Goal: Information Seeking & Learning: Find specific fact

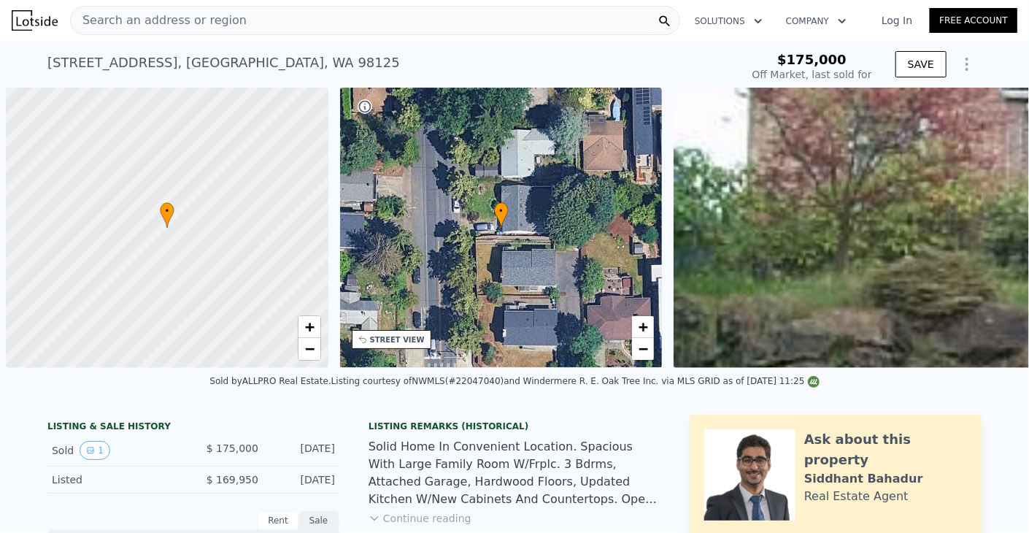
scroll to position [0, 6]
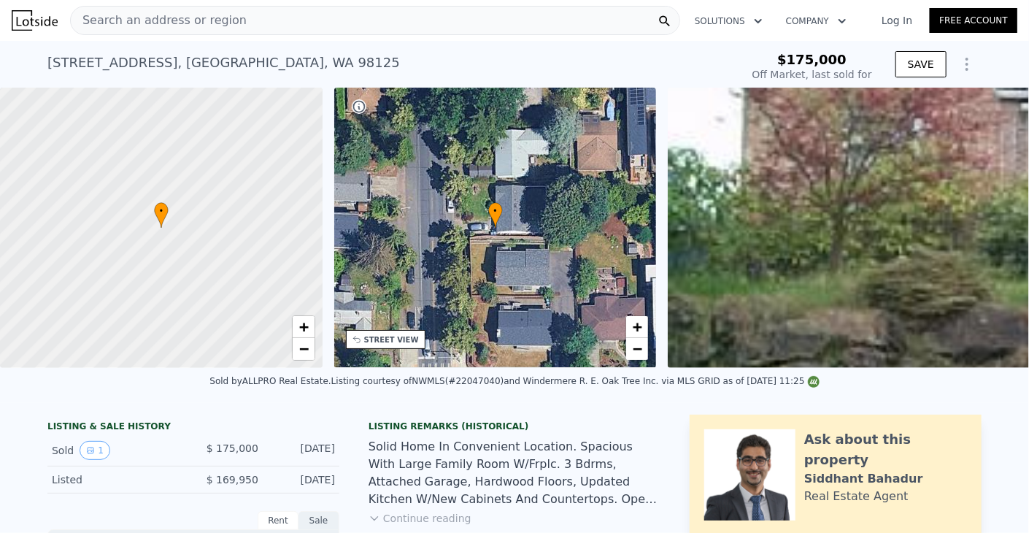
click at [389, 18] on div "Search an address or region" at bounding box center [375, 20] width 610 height 29
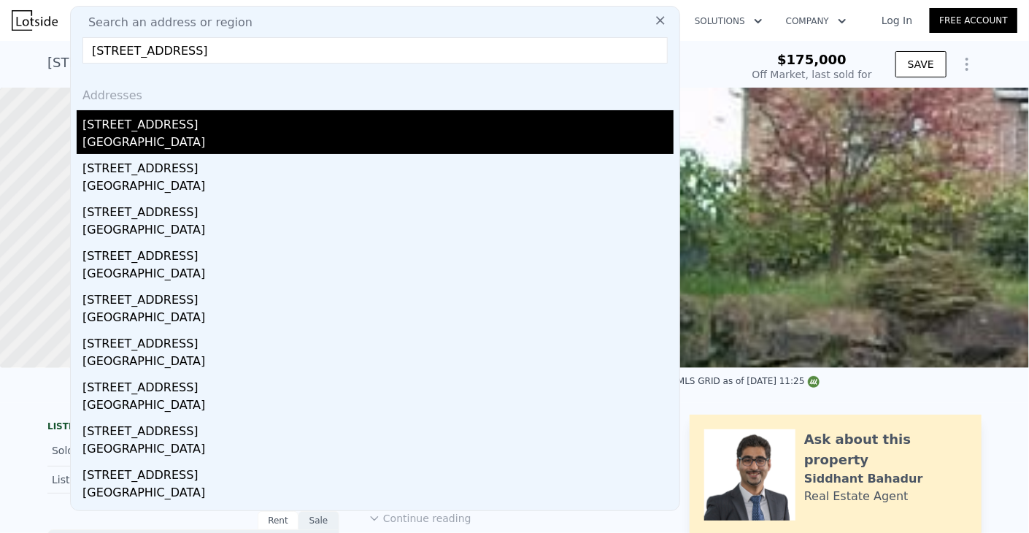
type input "[STREET_ADDRESS]"
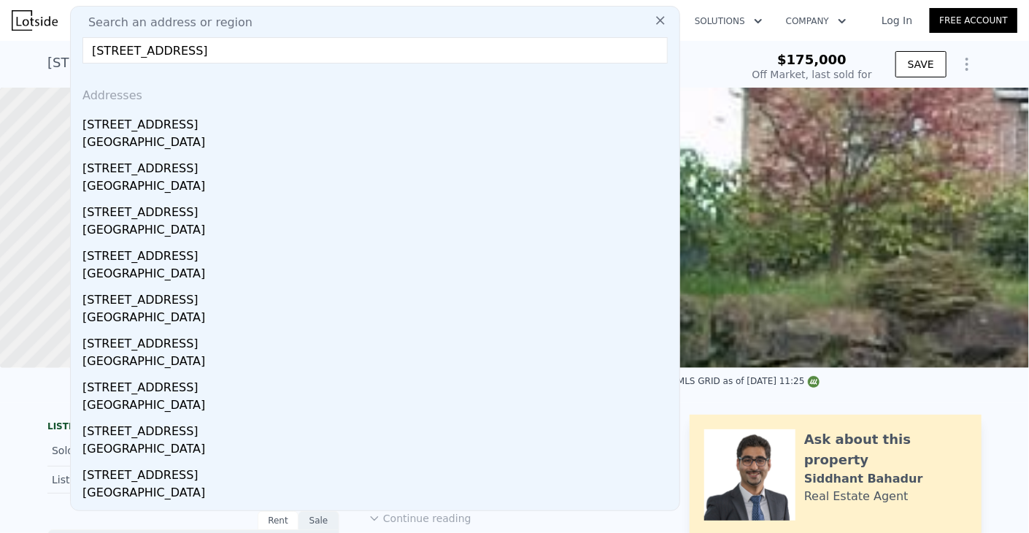
click at [241, 148] on div "[GEOGRAPHIC_DATA]" at bounding box center [377, 144] width 591 height 20
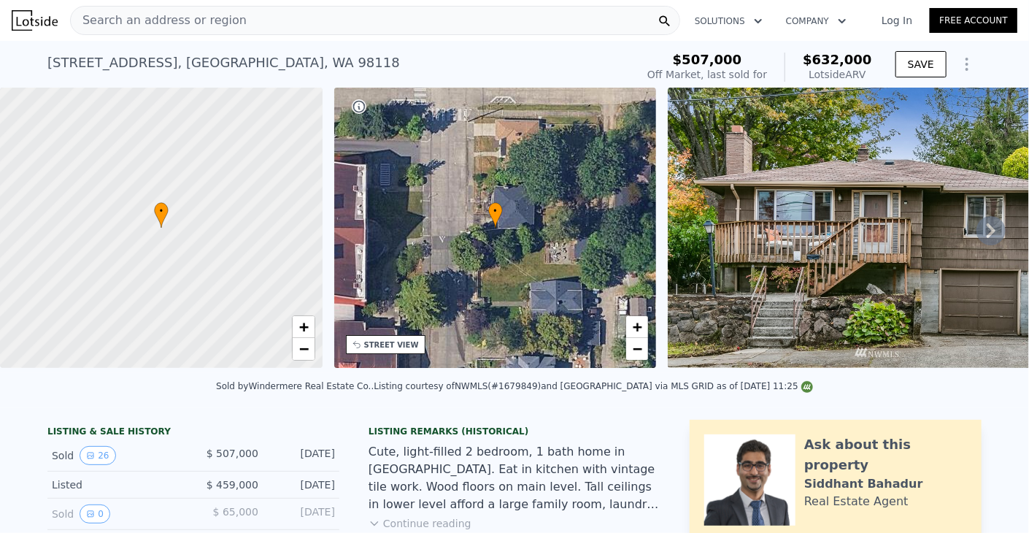
click at [458, 28] on div "Search an address or region" at bounding box center [375, 20] width 610 height 29
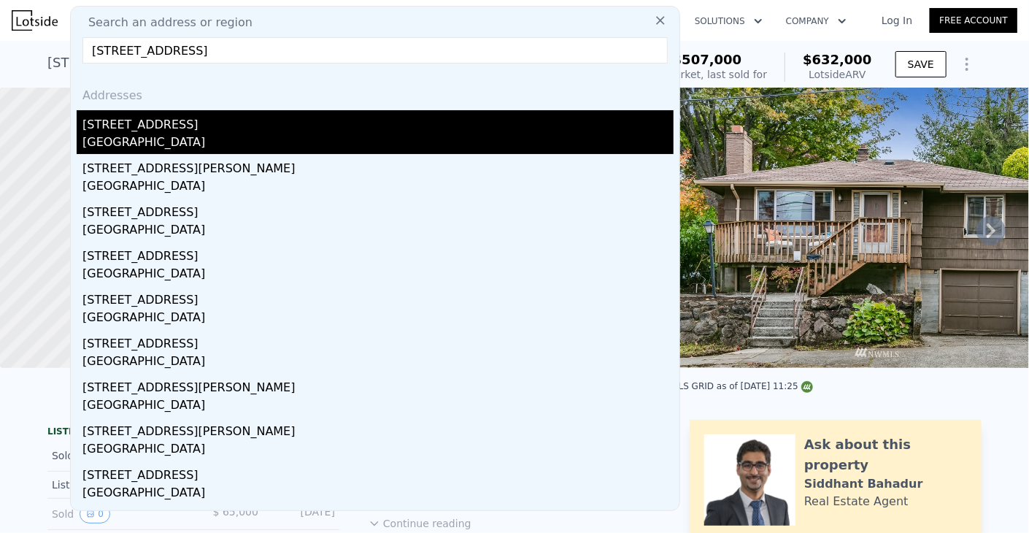
type input "[STREET_ADDRESS]"
click at [297, 128] on div "[STREET_ADDRESS]" at bounding box center [377, 121] width 591 height 23
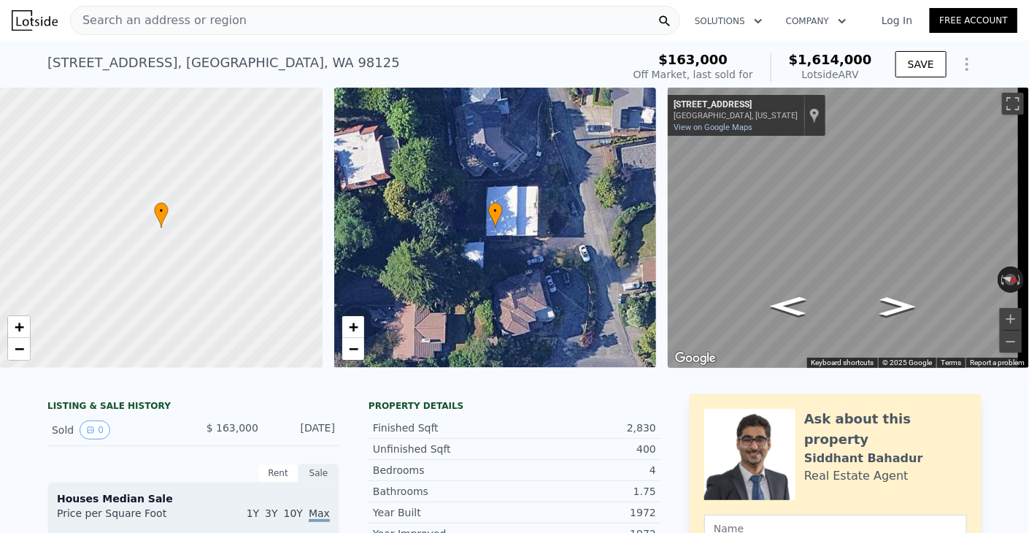
click at [299, 23] on div "Search an address or region" at bounding box center [375, 20] width 610 height 29
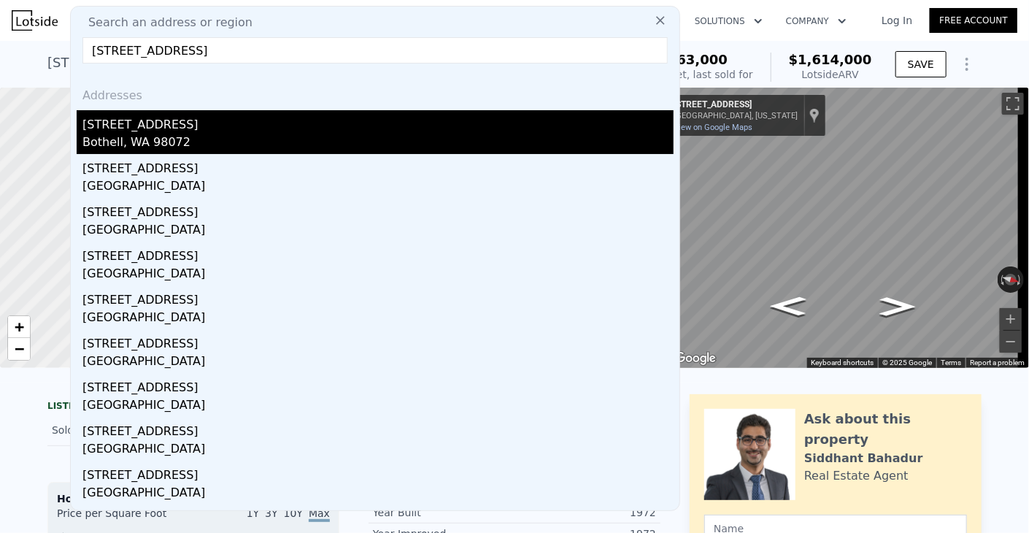
type input "[STREET_ADDRESS]"
click at [182, 134] on div "Bothell, WA 98072" at bounding box center [377, 144] width 591 height 20
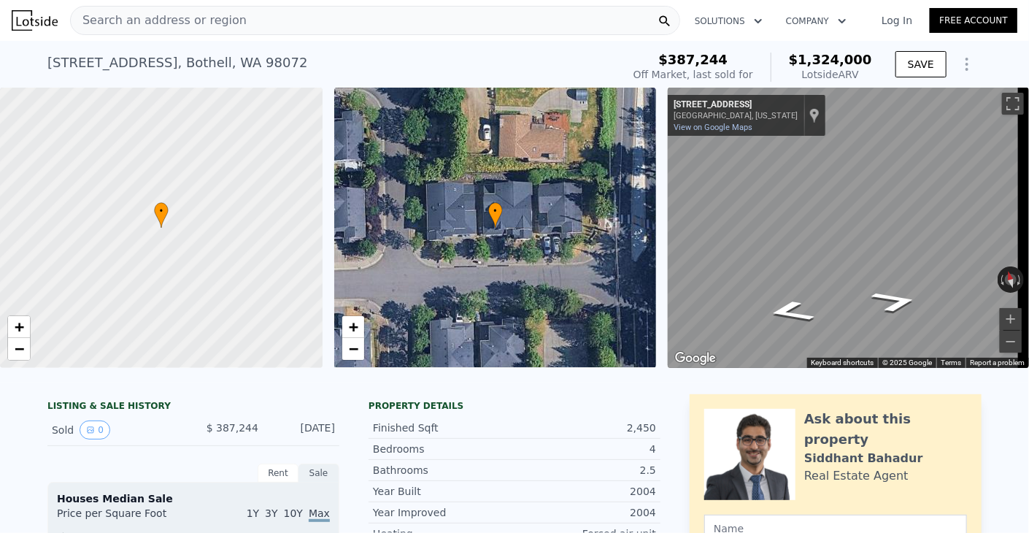
click at [435, 18] on div "Search an address or region" at bounding box center [375, 20] width 610 height 29
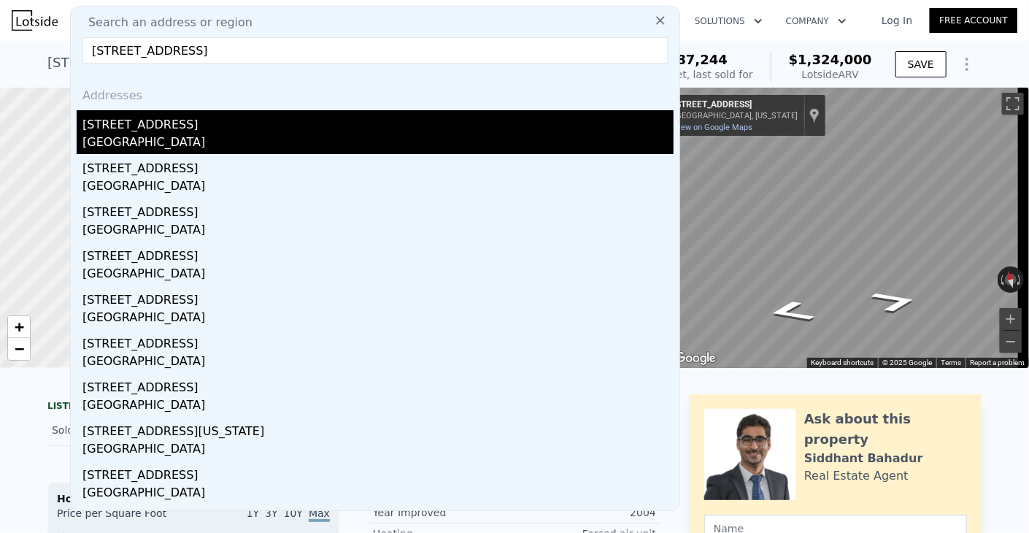
type input "[STREET_ADDRESS]"
click at [261, 123] on div "[STREET_ADDRESS]" at bounding box center [377, 121] width 591 height 23
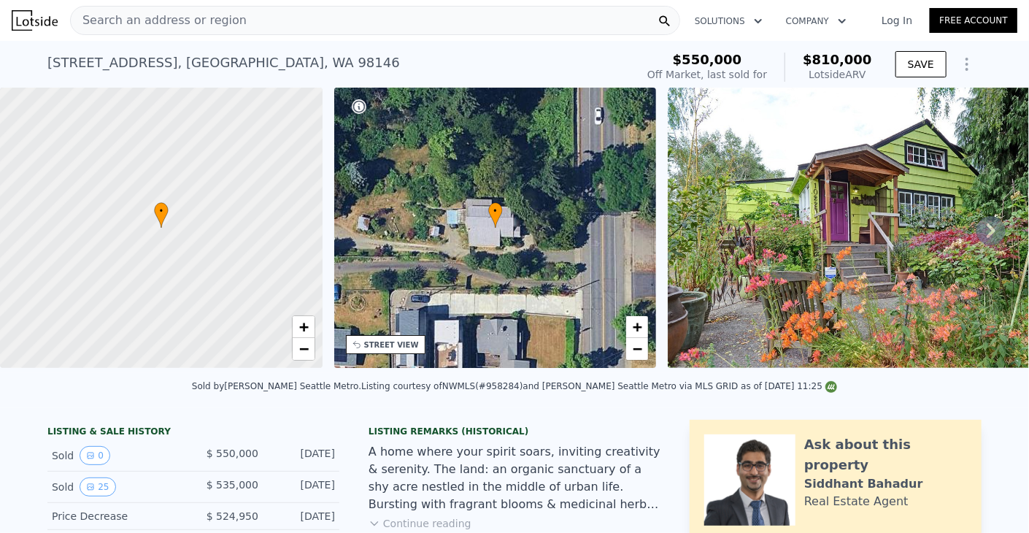
click at [374, 24] on div "Search an address or region" at bounding box center [375, 20] width 610 height 29
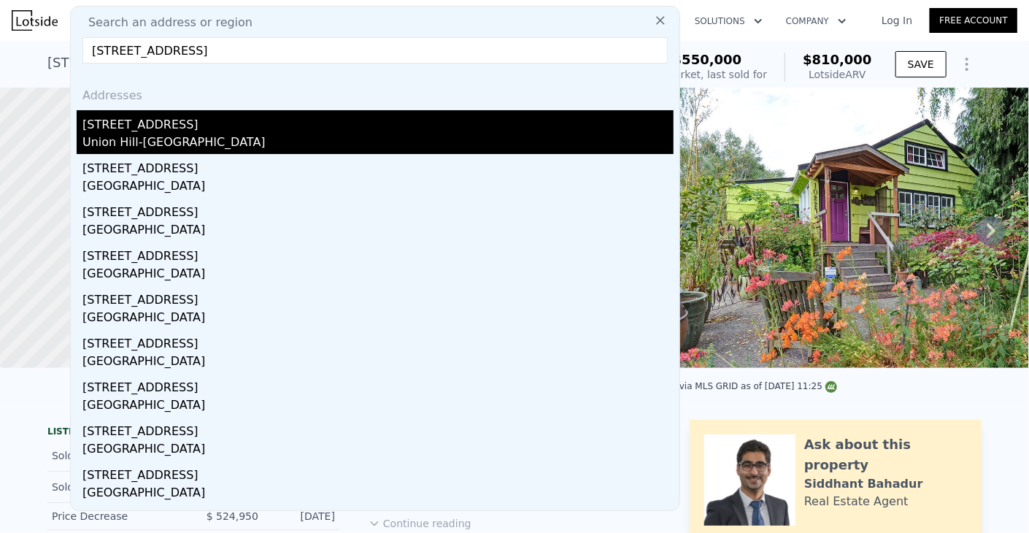
type input "[STREET_ADDRESS]"
click at [226, 126] on div "[STREET_ADDRESS]" at bounding box center [377, 121] width 591 height 23
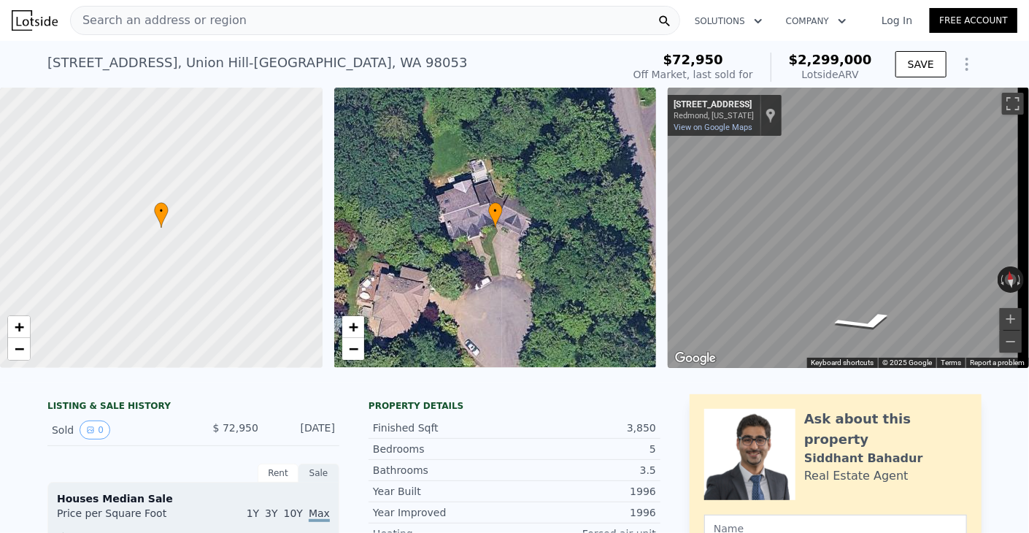
click at [330, 32] on div "Search an address or region" at bounding box center [375, 20] width 610 height 29
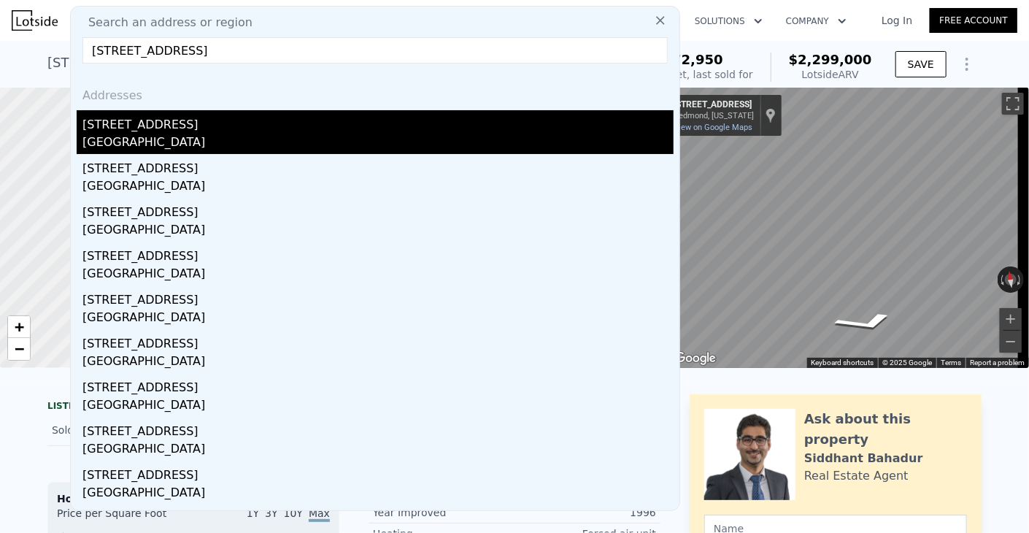
type input "[STREET_ADDRESS]"
click at [226, 134] on div "[GEOGRAPHIC_DATA]" at bounding box center [377, 144] width 591 height 20
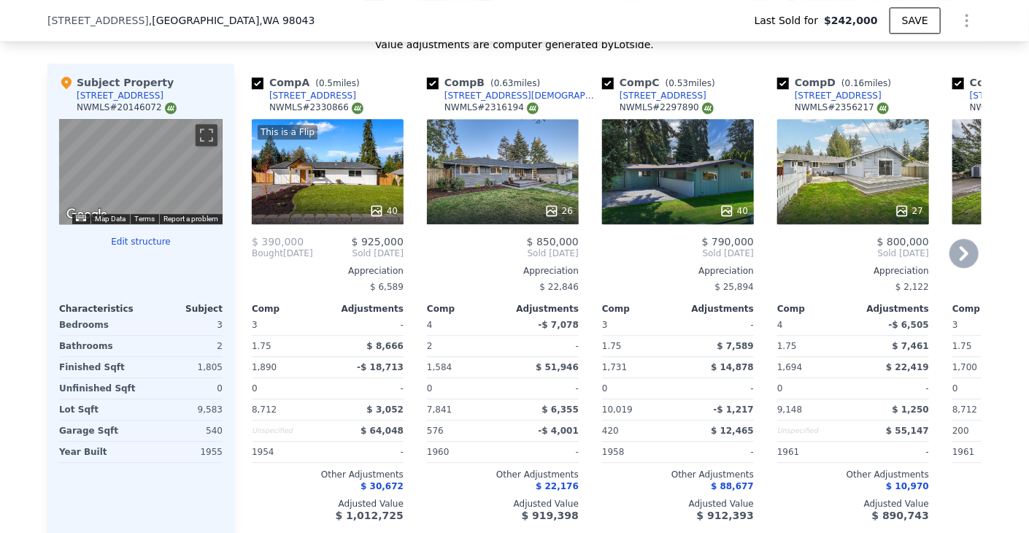
scroll to position [1679, 0]
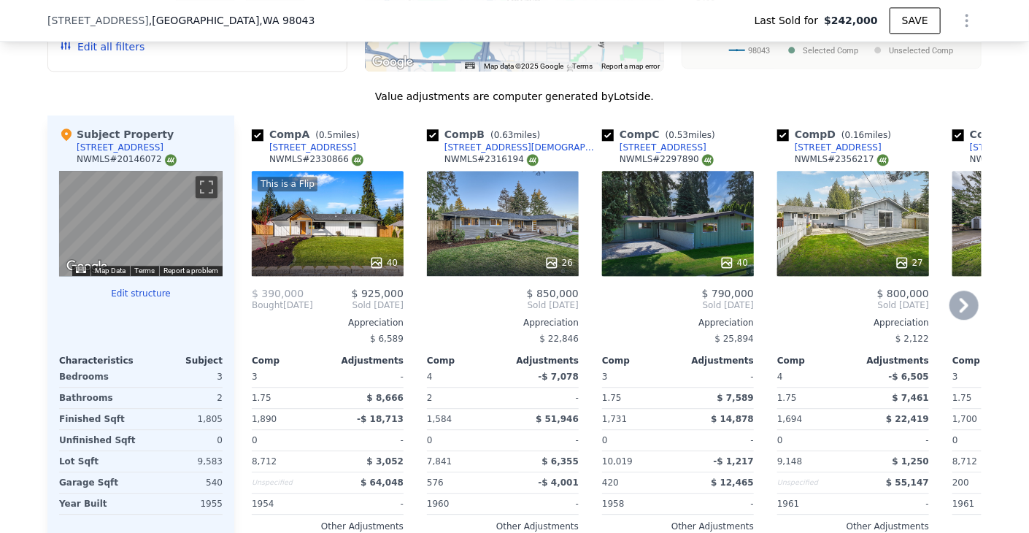
click at [428, 127] on div "Comp B ( 0.63 miles)" at bounding box center [486, 134] width 119 height 15
click at [428, 129] on input "checkbox" at bounding box center [433, 135] width 12 height 12
checkbox input "false"
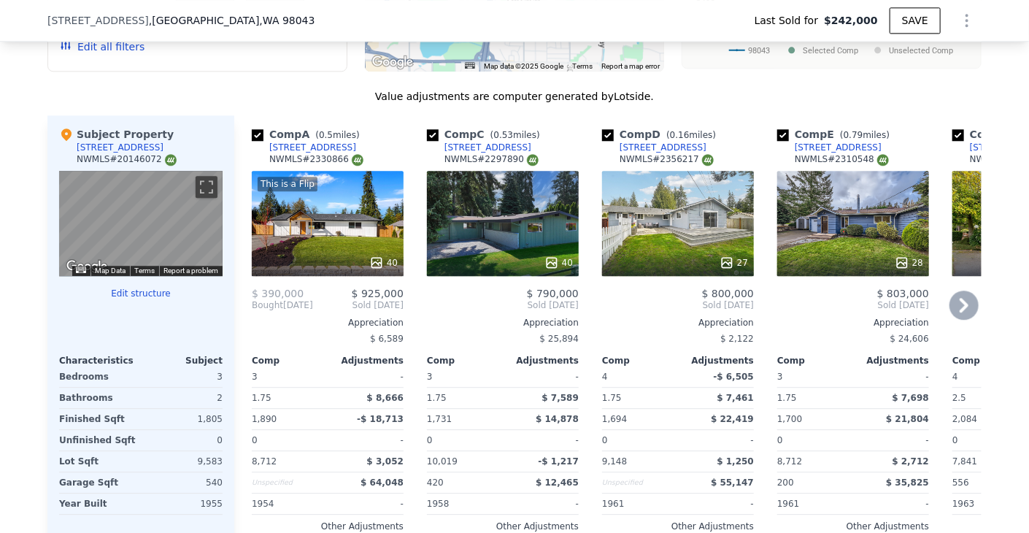
click at [602, 127] on div "Comp D ( 0.16 miles)" at bounding box center [662, 134] width 120 height 15
click at [603, 129] on input "checkbox" at bounding box center [608, 135] width 12 height 12
checkbox input "false"
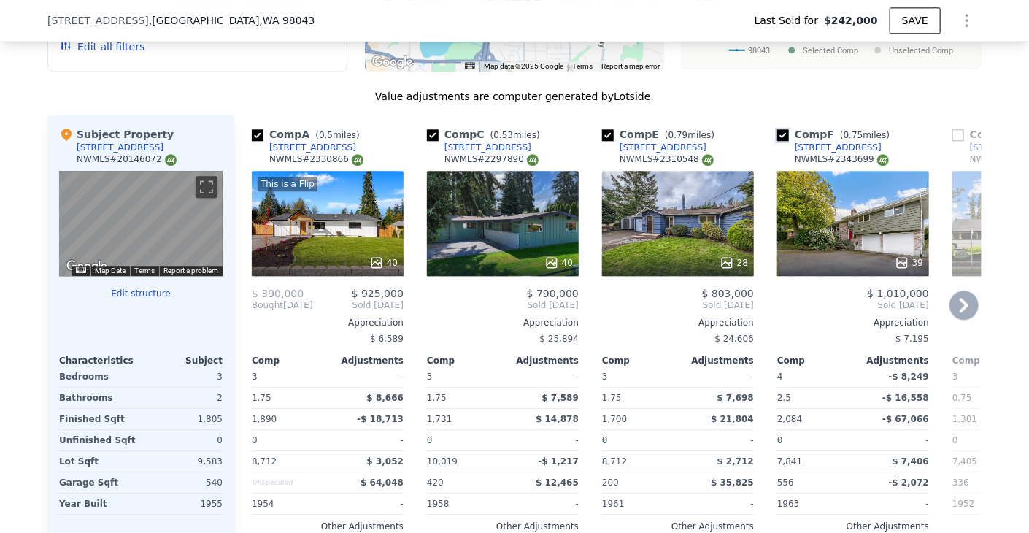
click at [777, 129] on input "checkbox" at bounding box center [783, 135] width 12 height 12
checkbox input "false"
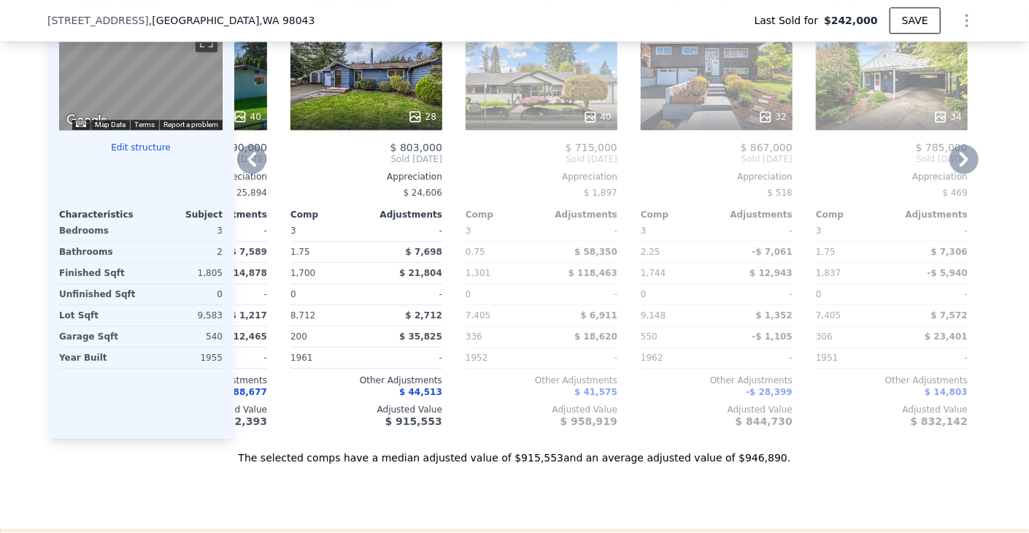
scroll to position [1751, 0]
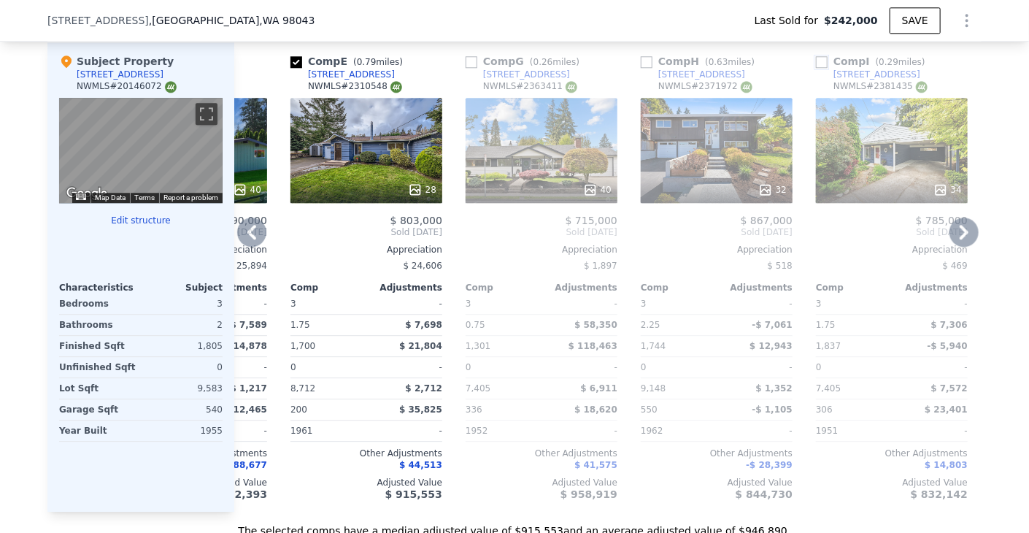
click at [816, 57] on input "checkbox" at bounding box center [822, 62] width 12 height 12
checkbox input "true"
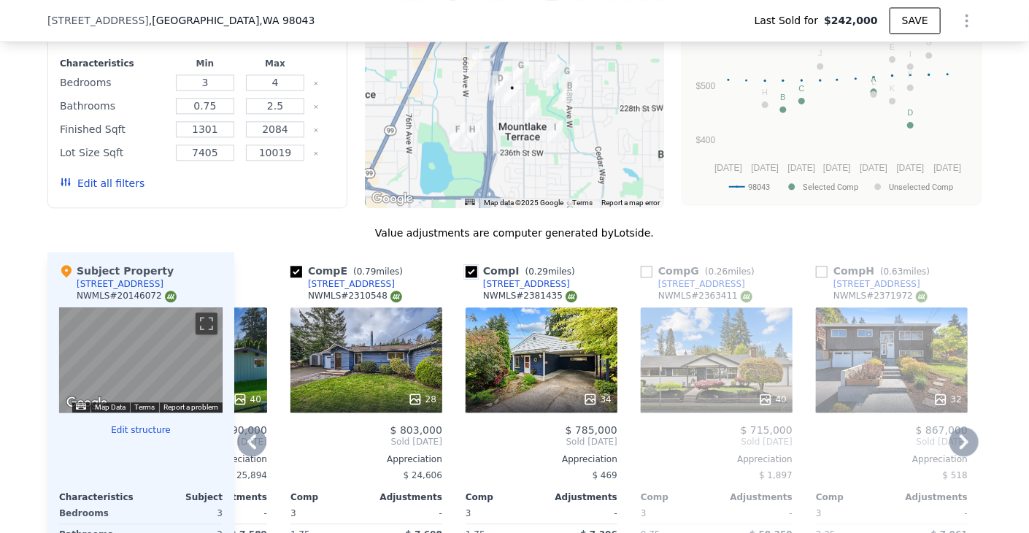
scroll to position [1387, 0]
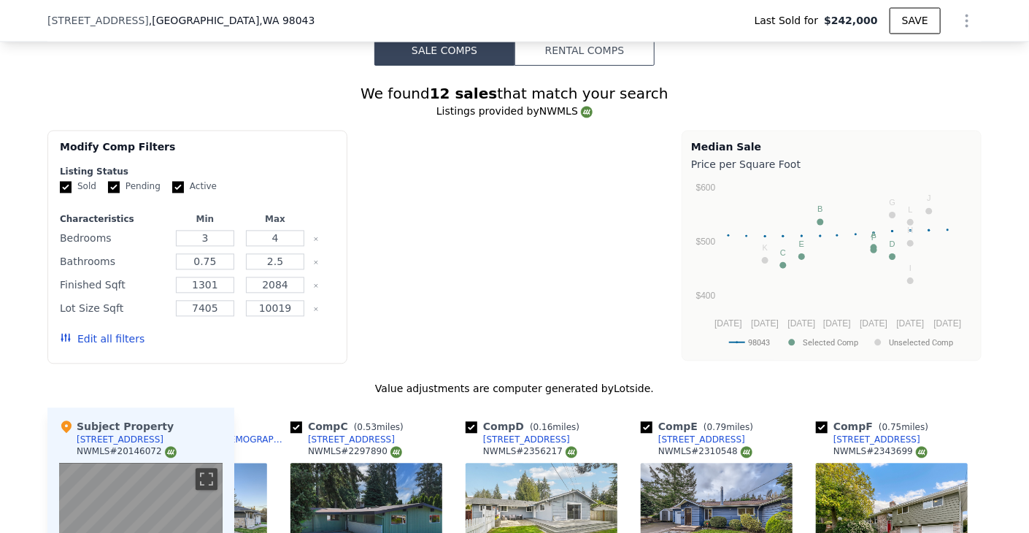
type input "$ 938,000"
type input "$ 633,815"
checkbox input "true"
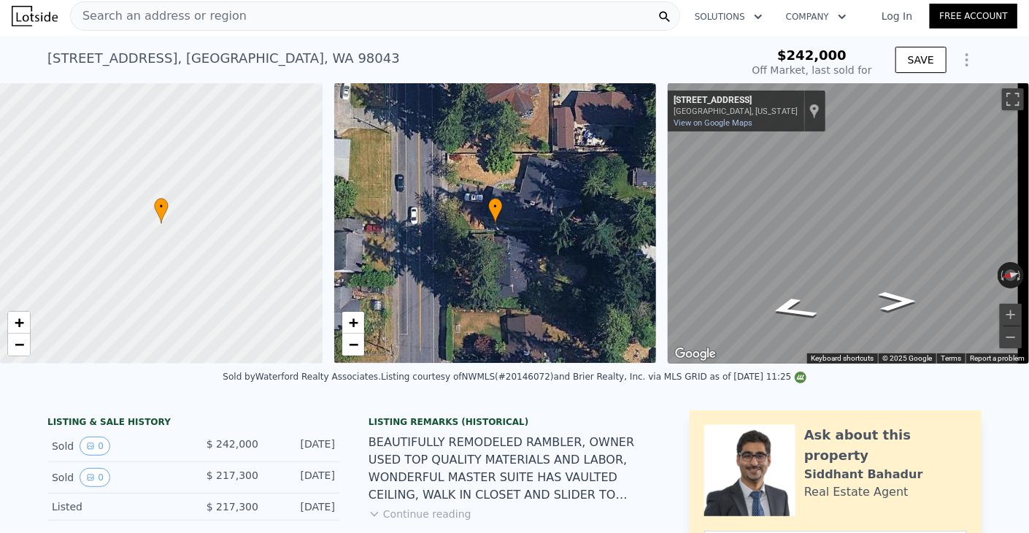
scroll to position [0, 0]
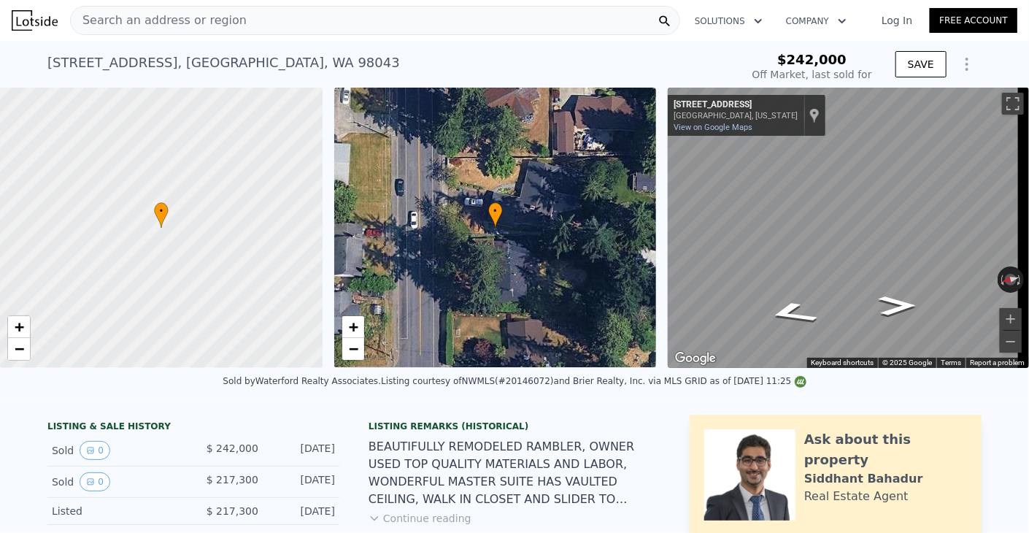
click at [388, 26] on div "Search an address or region" at bounding box center [375, 20] width 610 height 29
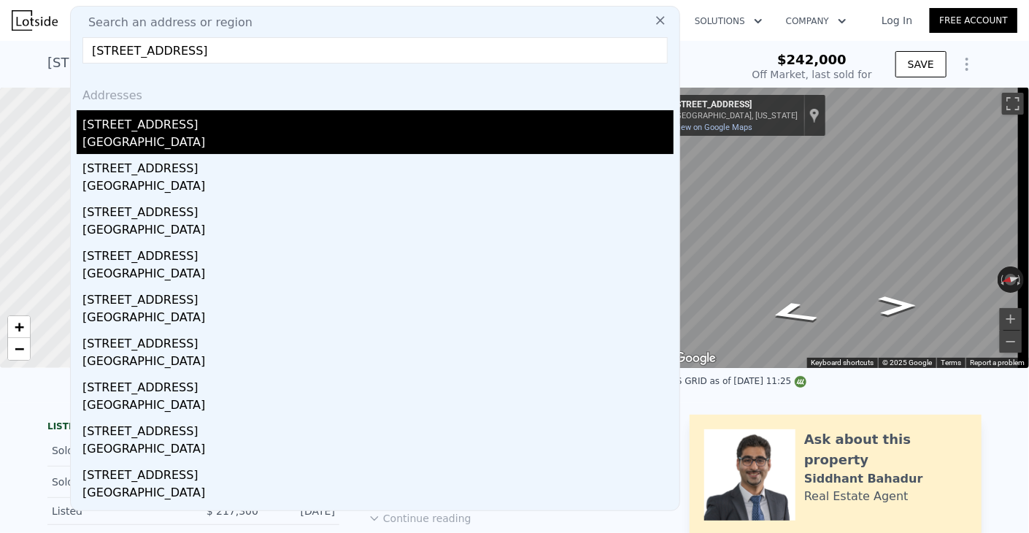
type input "[STREET_ADDRESS]"
click at [177, 140] on div "[GEOGRAPHIC_DATA]" at bounding box center [377, 144] width 591 height 20
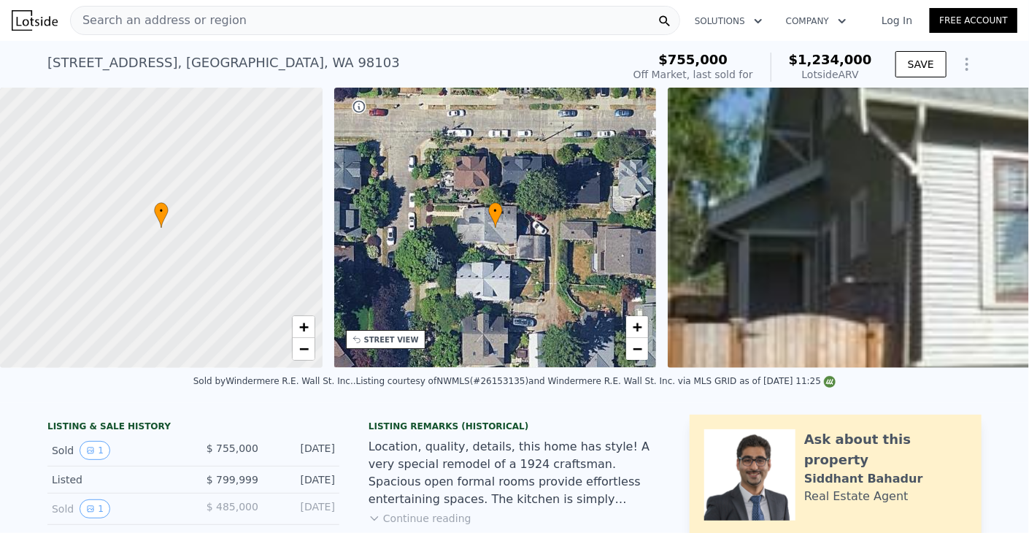
click at [455, 19] on div "Search an address or region" at bounding box center [375, 20] width 610 height 29
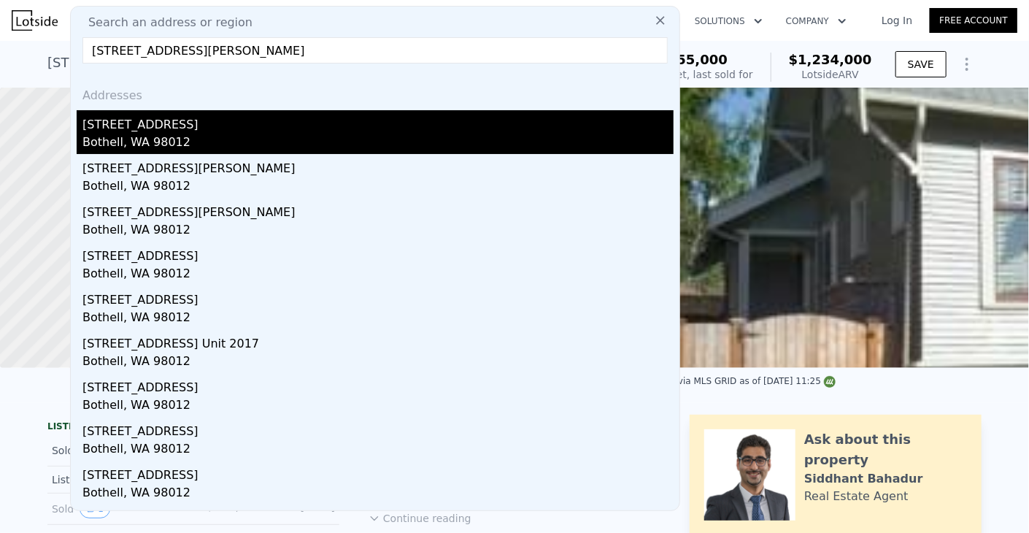
type input "[STREET_ADDRESS][PERSON_NAME]"
click at [299, 138] on div "Bothell, WA 98012" at bounding box center [377, 144] width 591 height 20
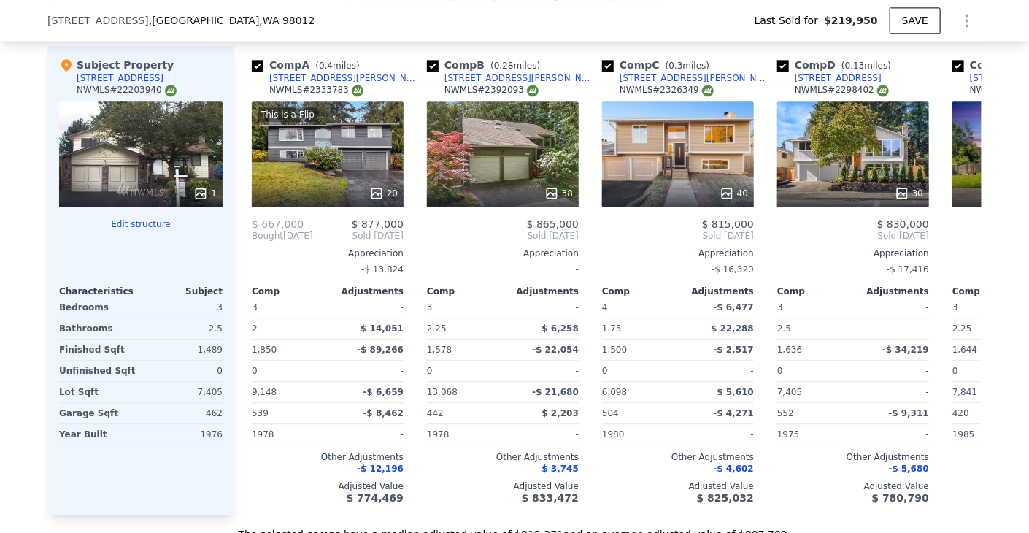
scroll to position [1600, 0]
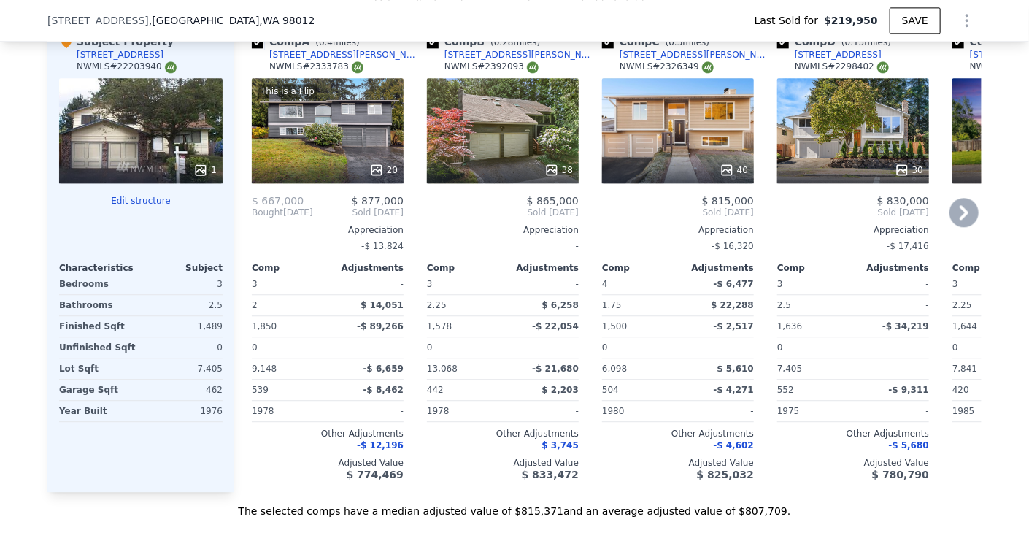
click at [252, 48] on input "checkbox" at bounding box center [258, 42] width 12 height 12
checkbox input "false"
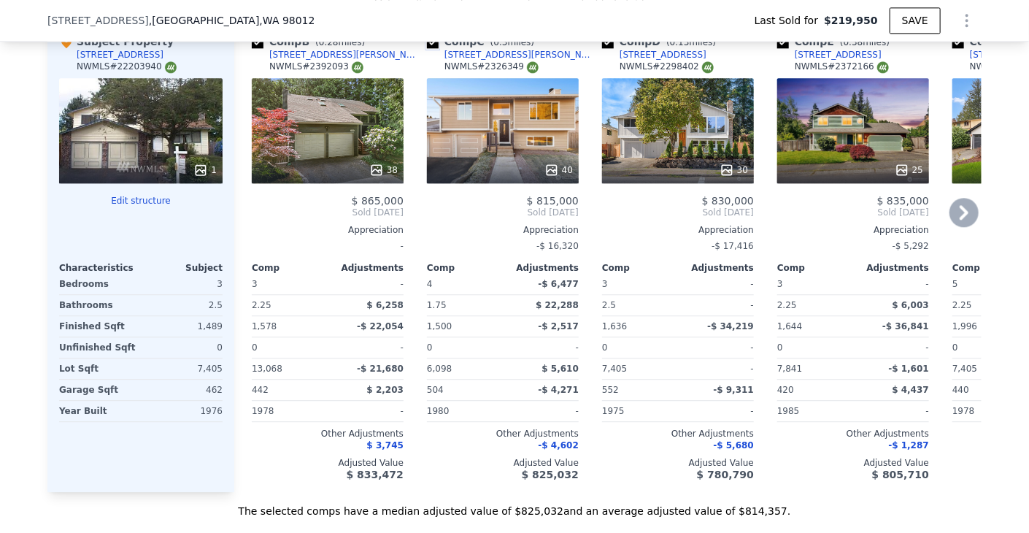
click at [427, 48] on input "checkbox" at bounding box center [433, 42] width 12 height 12
checkbox input "false"
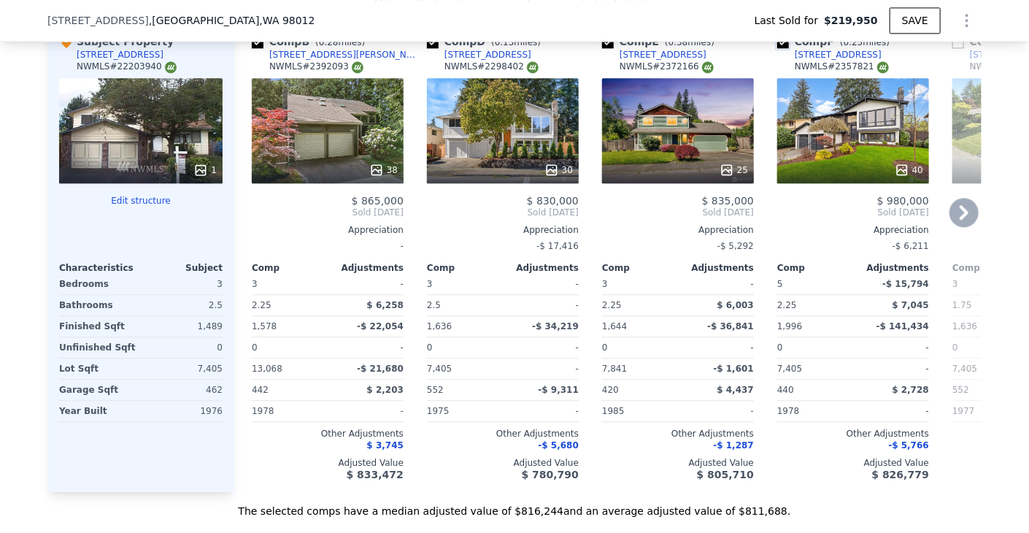
click at [781, 48] on input "checkbox" at bounding box center [783, 42] width 12 height 12
checkbox input "false"
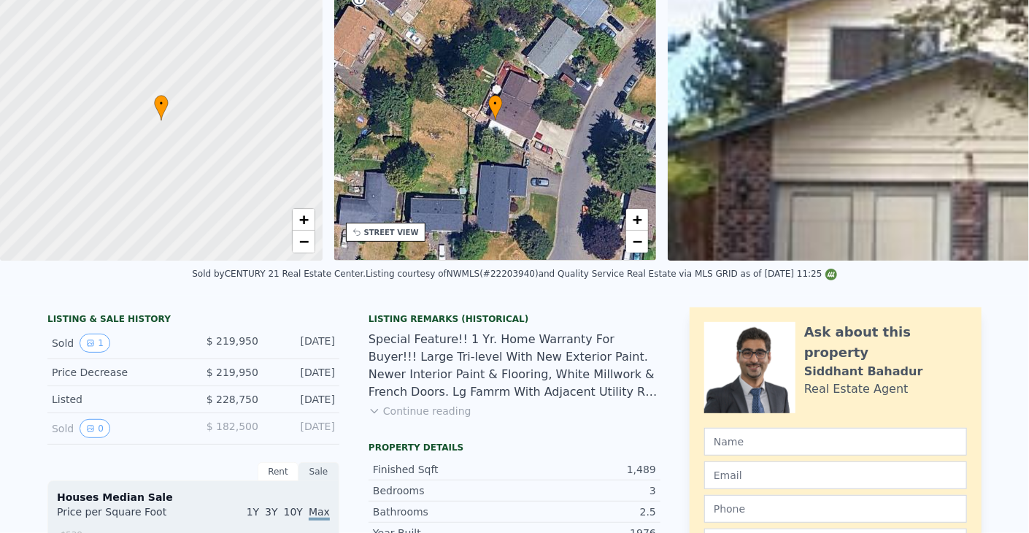
scroll to position [0, 0]
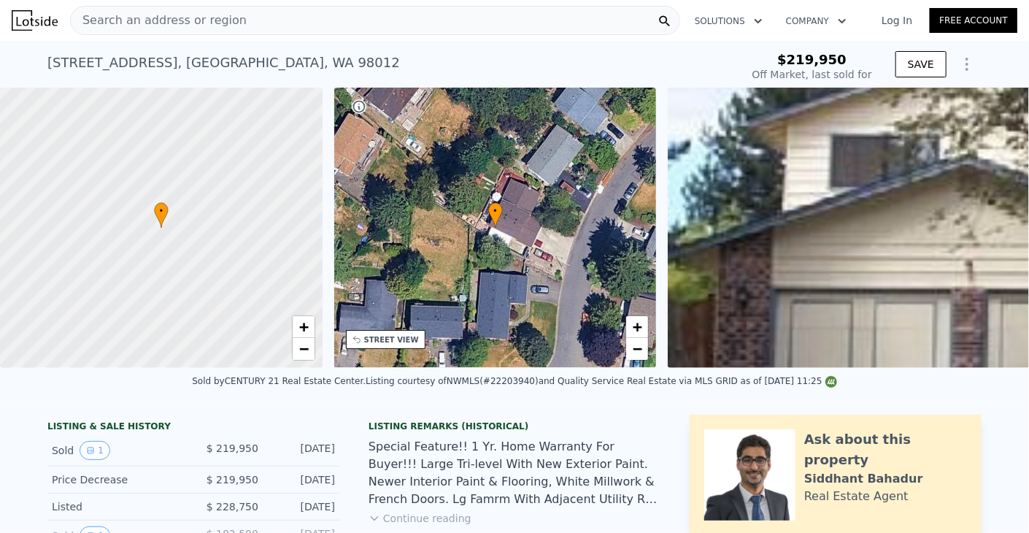
click at [415, 34] on div "Search an address or region" at bounding box center [375, 20] width 610 height 29
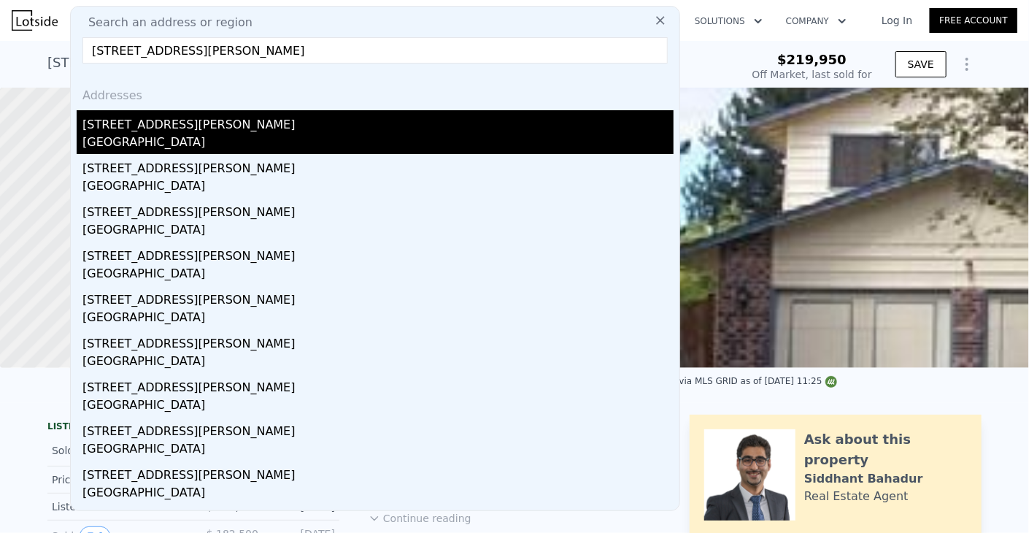
type input "[STREET_ADDRESS][PERSON_NAME]"
click at [172, 138] on div "[GEOGRAPHIC_DATA]" at bounding box center [377, 144] width 591 height 20
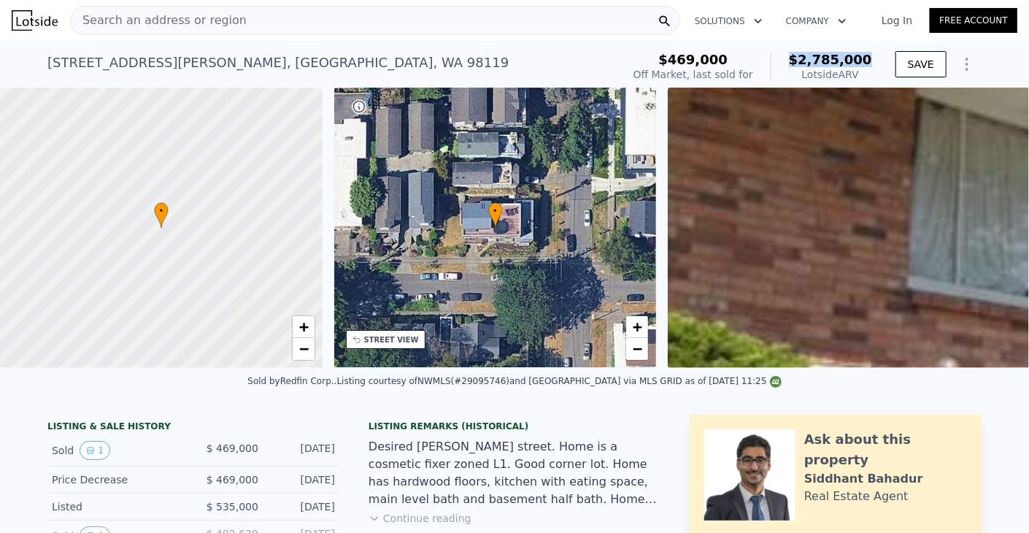
drag, startPoint x: 800, startPoint y: 51, endPoint x: 876, endPoint y: 51, distance: 75.9
click at [876, 51] on div "$469,000 Off Market, last sold for $2,785,000 Lotside ARV" at bounding box center [753, 67] width 250 height 41
copy span "$2,785,000"
